Goal: Transaction & Acquisition: Purchase product/service

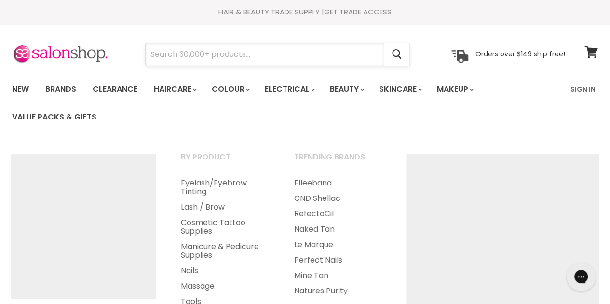
click at [306, 56] on input "Search" at bounding box center [265, 54] width 238 height 22
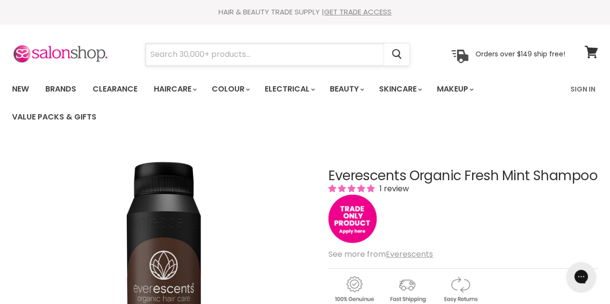
paste input "EverEscents Fresh Mint"
click at [306, 56] on input "EverEscents Fresh Mint" at bounding box center [265, 54] width 238 height 22
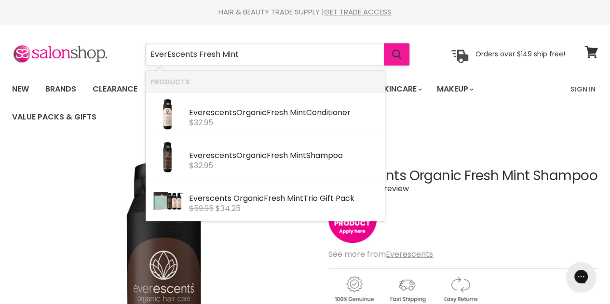
type input "EverEscents Fresh Mint"
click at [393, 52] on icon "Search" at bounding box center [396, 55] width 9 height 10
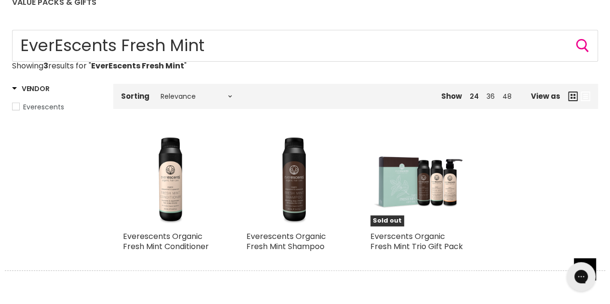
scroll to position [115, 0]
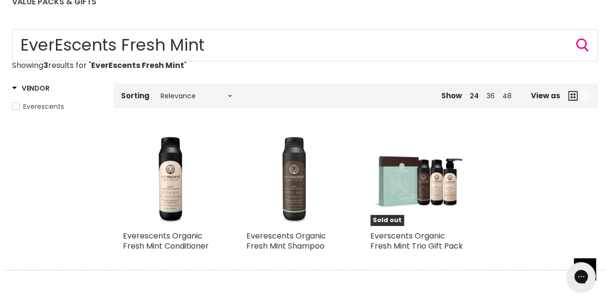
click at [295, 198] on img "Main content" at bounding box center [293, 179] width 95 height 95
